Goal: Information Seeking & Learning: Learn about a topic

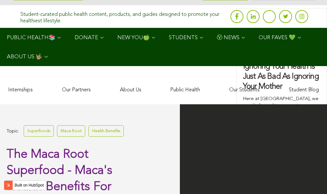
scroll to position [1851, 0]
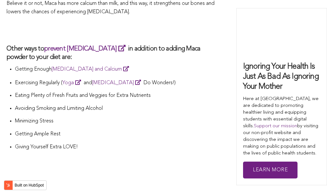
click at [149, 105] on li "Avoiding Smoking and Limiting Alcohol" at bounding box center [116, 111] width 203 height 13
click at [171, 23] on h2 at bounding box center [111, 30] width 211 height 15
click at [194, 44] on h3 "Other ways to prevent [MEDICAL_DATA] in addition to adding Maca powder to your …" at bounding box center [111, 53] width 211 height 18
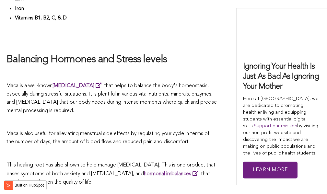
click at [120, 97] on span "Maca is a well-known [MEDICAL_DATA] that helps to balance the body's homeostasi…" at bounding box center [111, 98] width 211 height 30
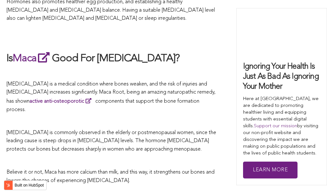
scroll to position [1913, 0]
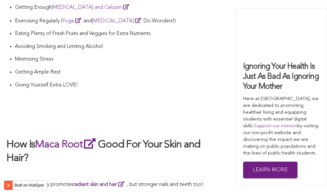
click at [158, 117] on h2 at bounding box center [111, 124] width 211 height 14
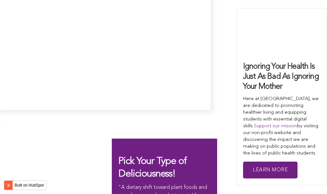
scroll to position [2165, 0]
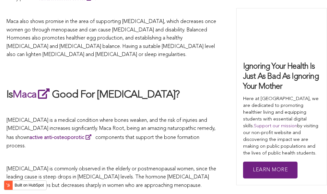
scroll to position [2016, 0]
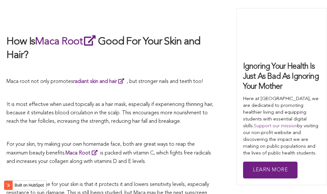
click at [203, 101] on p "It is most effective when used topically as a hair mask, especially if experien…" at bounding box center [111, 113] width 211 height 25
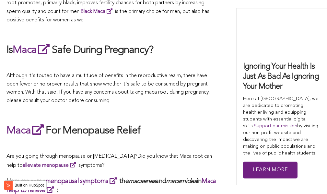
scroll to position [1699, 0]
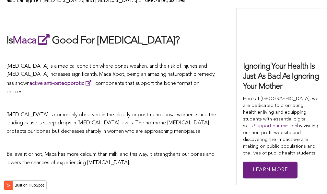
click at [131, 113] on span "[MEDICAL_DATA] is commonly observed in the elderly or postmenopausal women, sin…" at bounding box center [111, 124] width 210 height 22
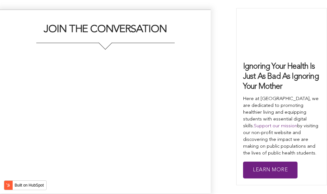
scroll to position [1226, 0]
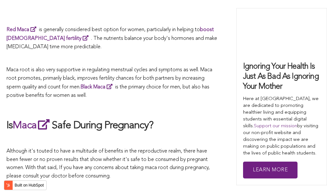
click at [189, 104] on p at bounding box center [111, 108] width 211 height 8
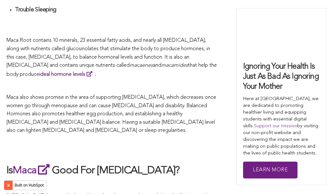
click at [123, 97] on span "Maca also shows promise in the area of supporting [MEDICAL_DATA], which decreas…" at bounding box center [111, 114] width 210 height 38
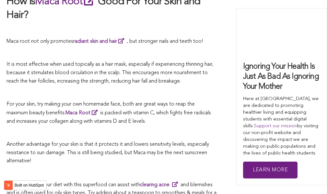
scroll to position [1234, 0]
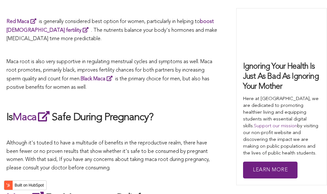
click at [180, 97] on p at bounding box center [111, 99] width 211 height 8
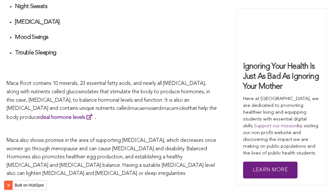
click at [173, 106] on span "that help the body produce ideal hormone levels ." at bounding box center [111, 113] width 211 height 14
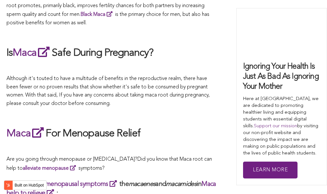
scroll to position [1266, 0]
